Goal: Transaction & Acquisition: Purchase product/service

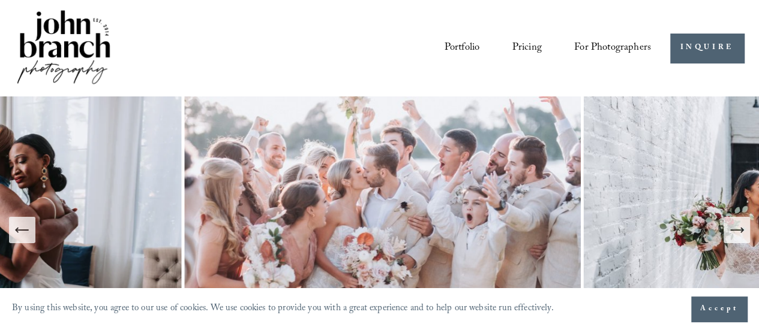
click at [465, 46] on link "Portfolio" at bounding box center [461, 48] width 35 height 22
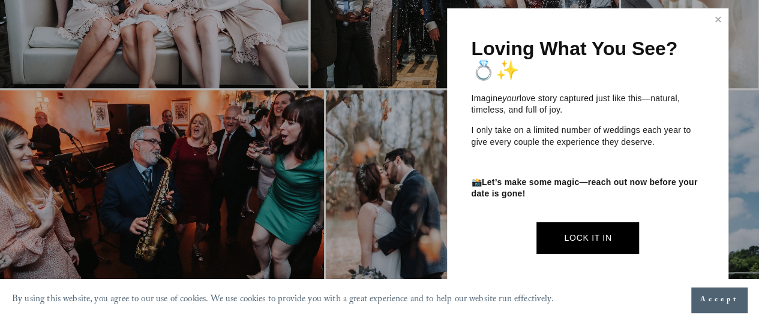
scroll to position [1099, 0]
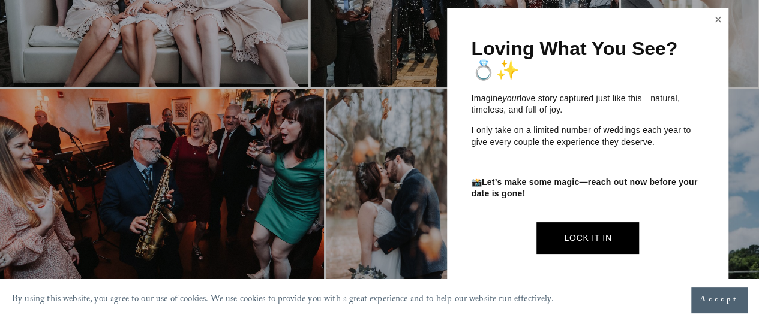
click at [717, 23] on link "Close" at bounding box center [718, 19] width 18 height 19
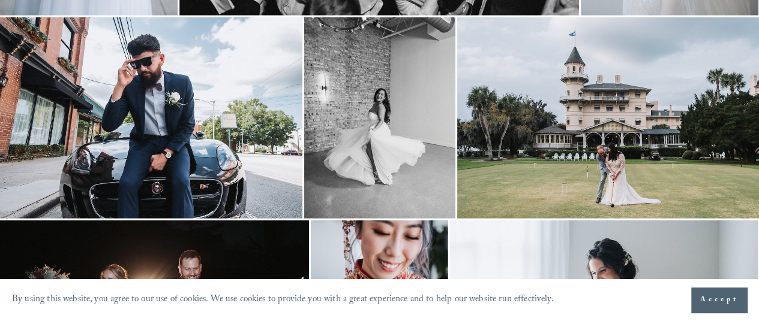
scroll to position [1669, 0]
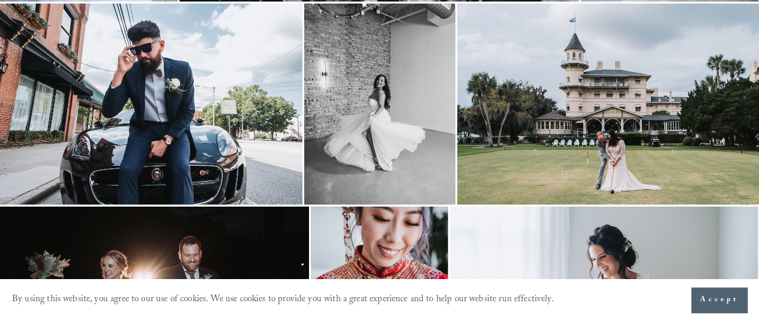
click at [403, 121] on img at bounding box center [379, 104] width 151 height 201
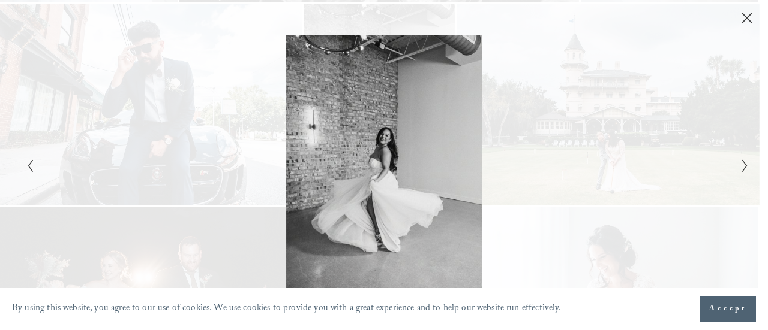
click at [749, 19] on icon "Close" at bounding box center [747, 18] width 12 height 12
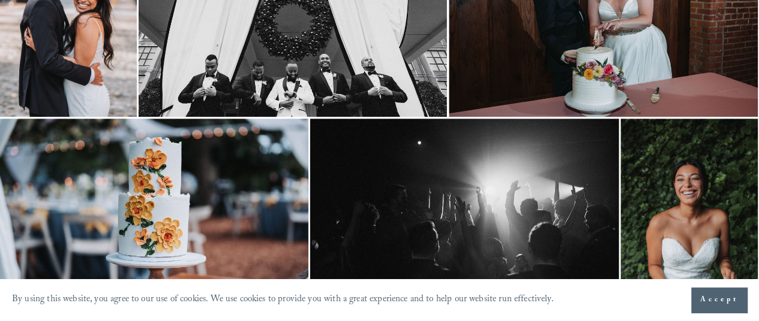
scroll to position [0, 1]
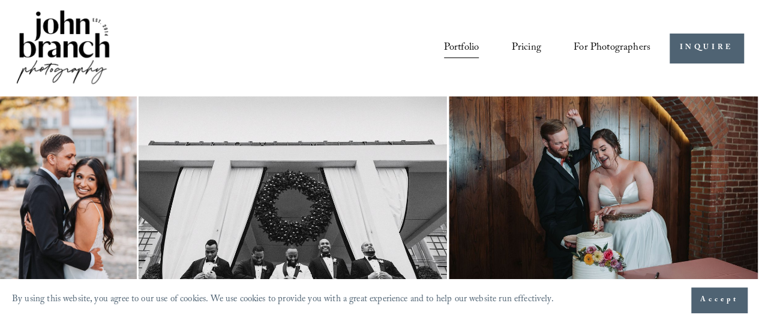
click at [0, 0] on span "Presets" at bounding box center [0, 0] width 0 height 0
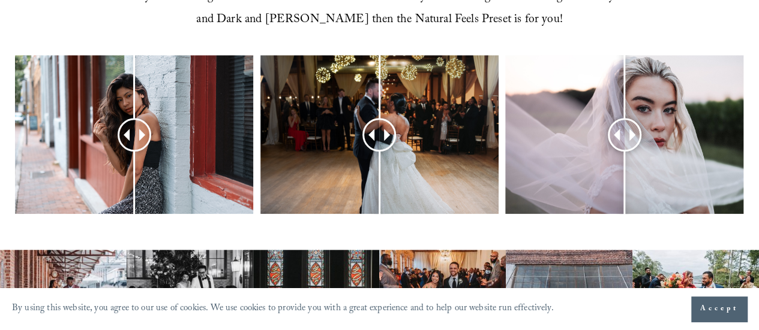
scroll to position [523, 0]
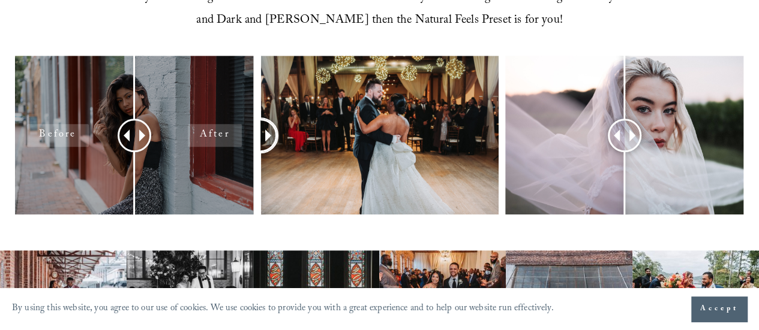
drag, startPoint x: 374, startPoint y: 109, endPoint x: 217, endPoint y: 132, distance: 158.2
click at [217, 132] on div at bounding box center [379, 153] width 759 height 194
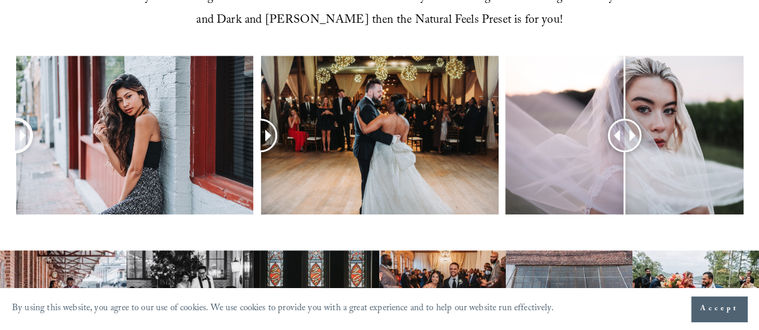
drag, startPoint x: 133, startPoint y: 112, endPoint x: 0, endPoint y: 173, distance: 146.5
click at [0, 173] on div at bounding box center [379, 153] width 759 height 194
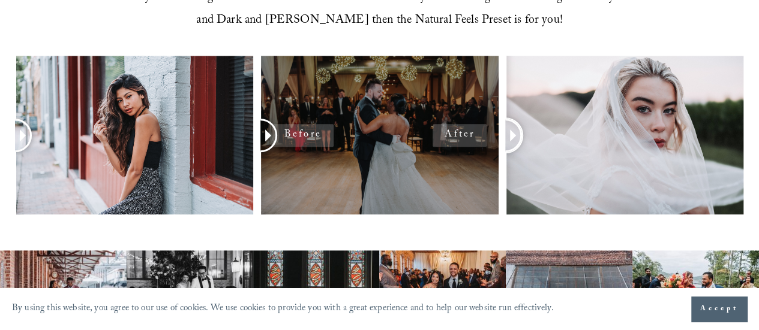
drag, startPoint x: 623, startPoint y: 115, endPoint x: 343, endPoint y: 149, distance: 282.2
click at [343, 149] on div at bounding box center [379, 153] width 759 height 194
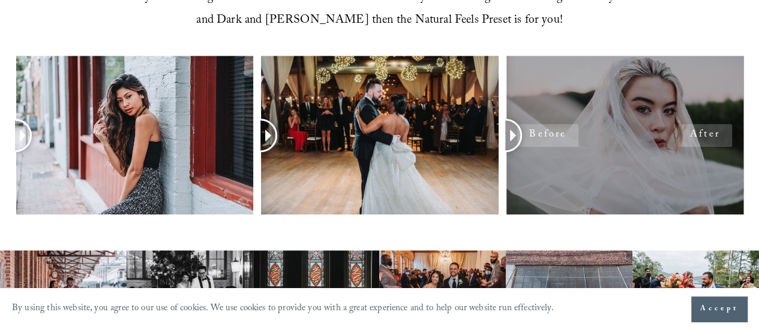
click at [562, 149] on div at bounding box center [624, 135] width 238 height 159
click at [664, 111] on div at bounding box center [624, 135] width 238 height 159
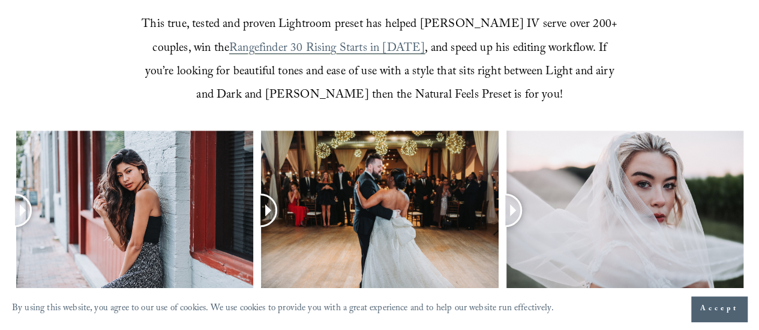
scroll to position [449, 0]
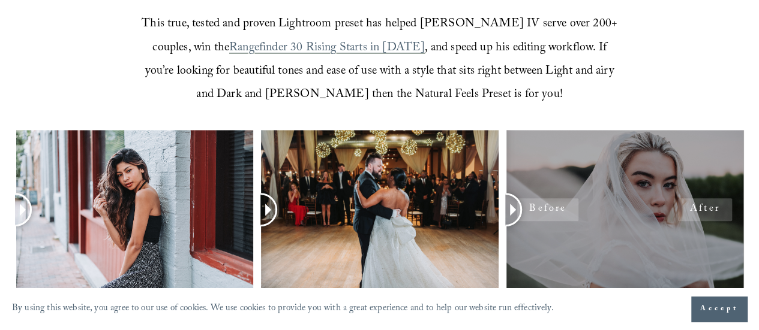
click at [697, 189] on div at bounding box center [624, 209] width 238 height 159
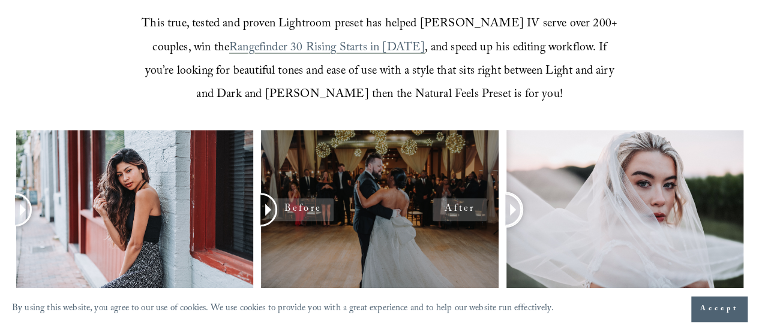
drag, startPoint x: 519, startPoint y: 188, endPoint x: 339, endPoint y: 217, distance: 181.7
click at [339, 217] on div at bounding box center [379, 227] width 759 height 194
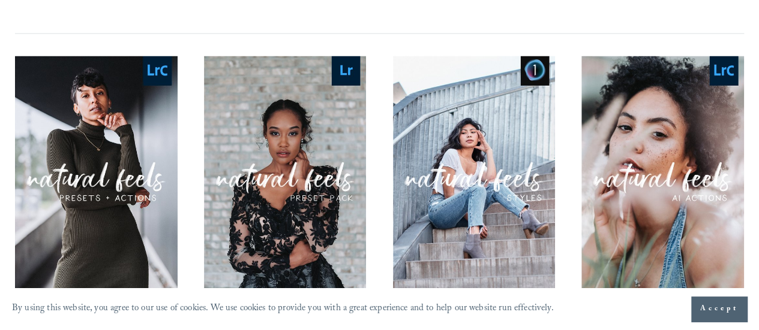
scroll to position [1112, 0]
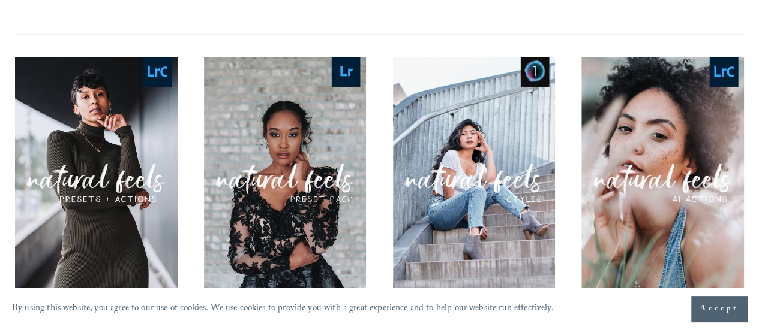
click at [670, 206] on link "Quick View NATURAL FEELS AI ACTIONS $5.00" at bounding box center [662, 207] width 162 height 301
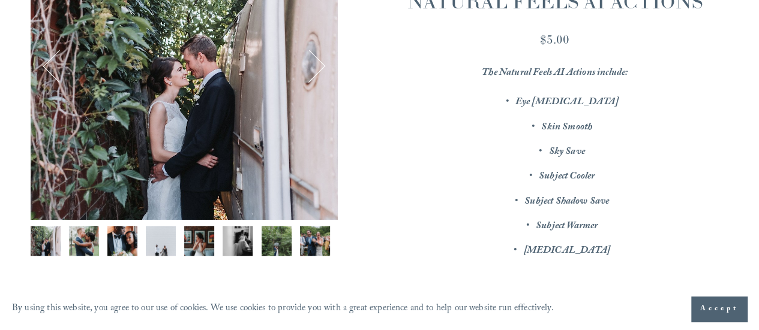
scroll to position [0, 157]
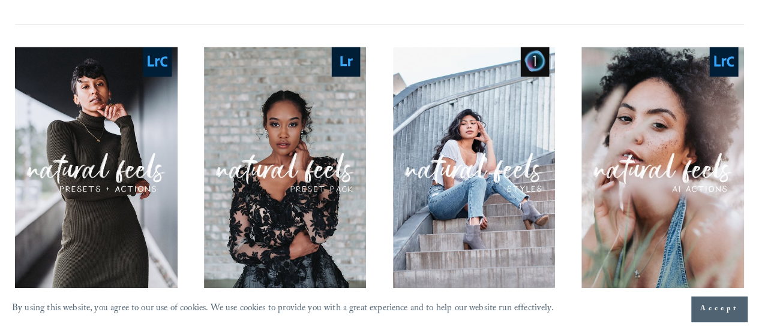
scroll to position [1112, 0]
